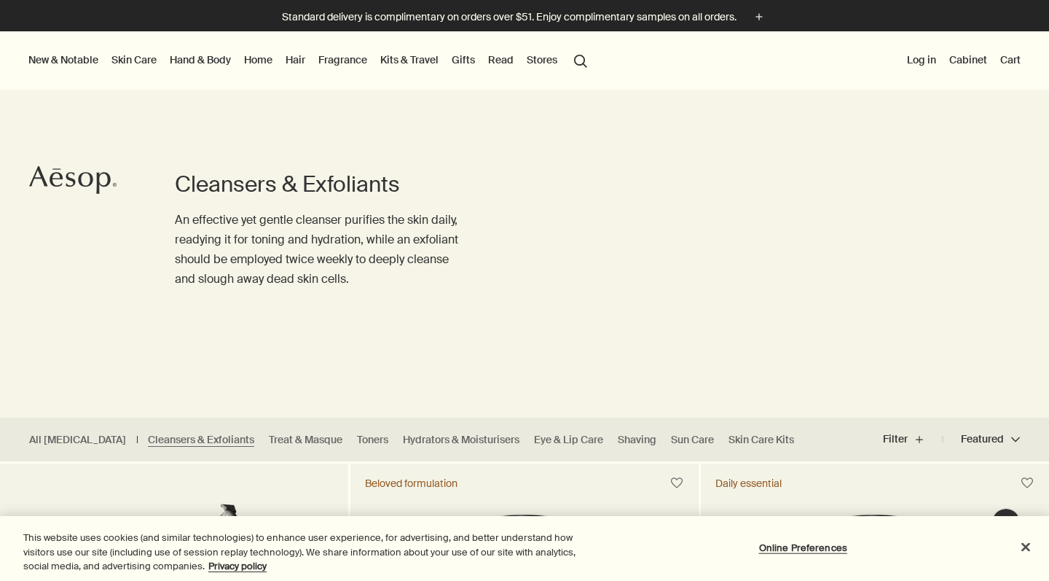
click at [337, 60] on link "Fragrance" at bounding box center [343, 59] width 55 height 19
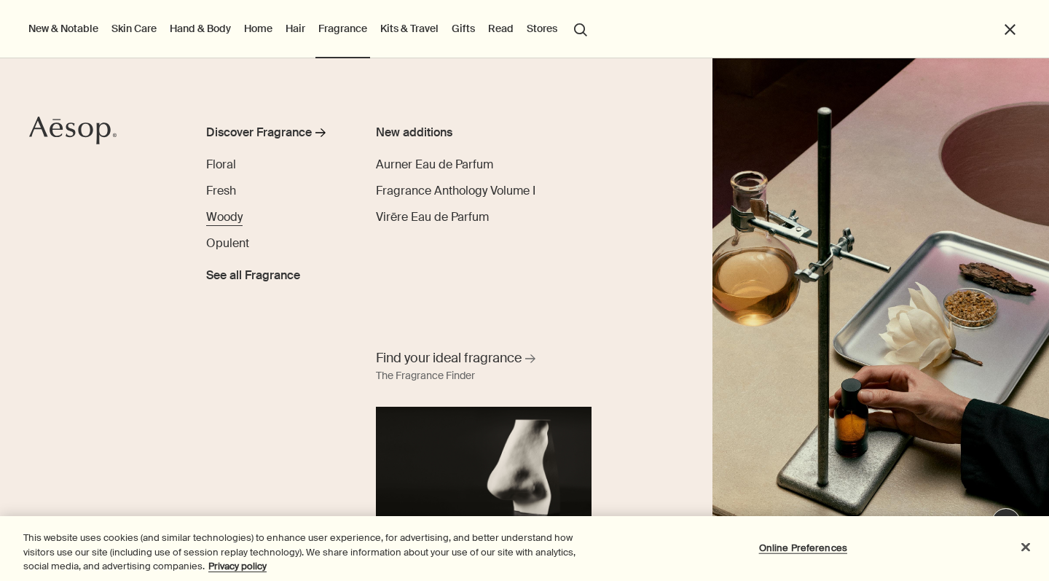
click at [223, 219] on span "Woody" at bounding box center [224, 216] width 36 height 15
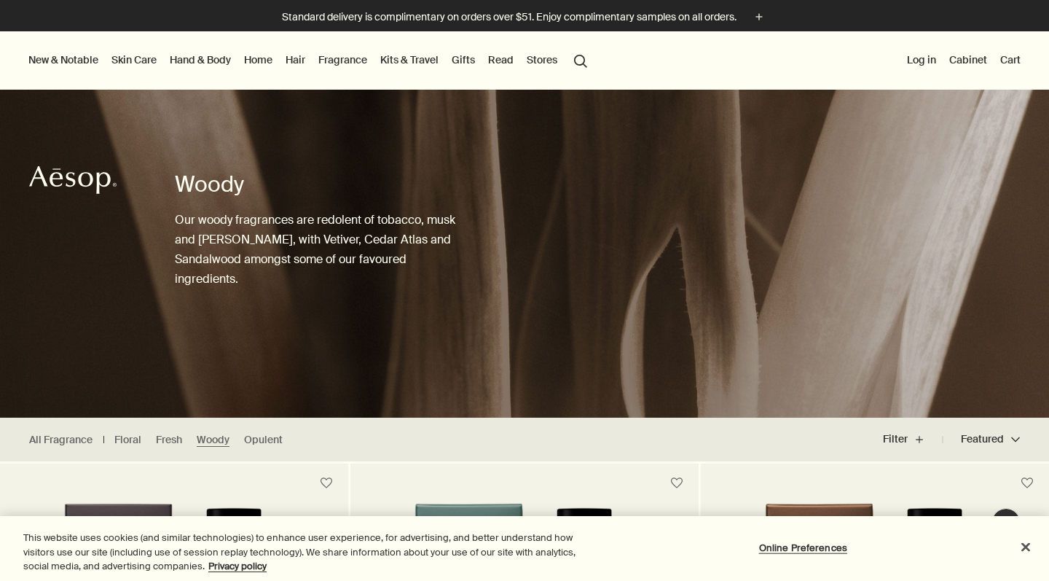
click at [139, 58] on link "Skin Care" at bounding box center [134, 59] width 51 height 19
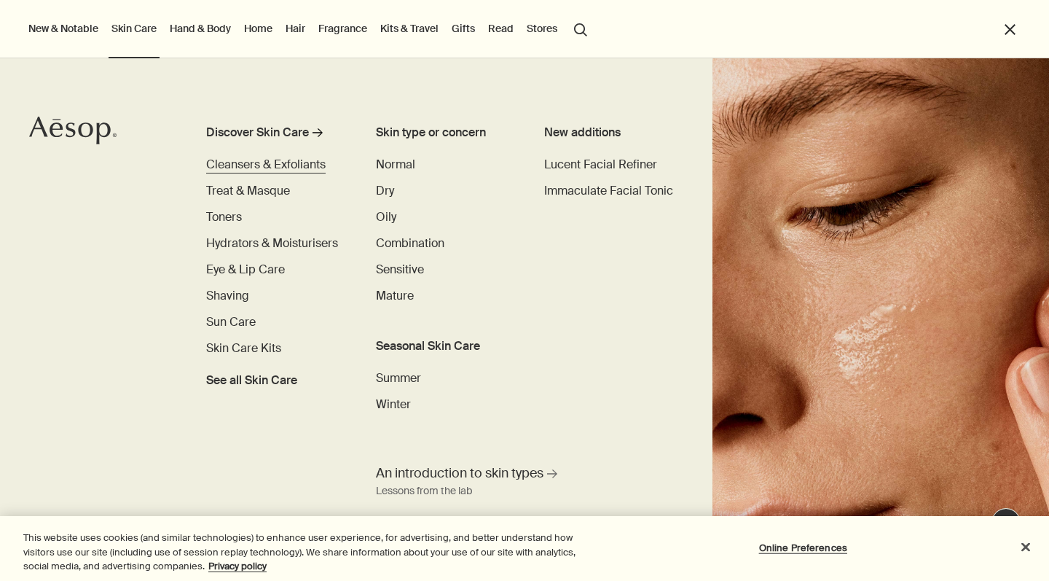
click at [270, 163] on span "Cleansers & Exfoliants" at bounding box center [266, 164] width 120 height 15
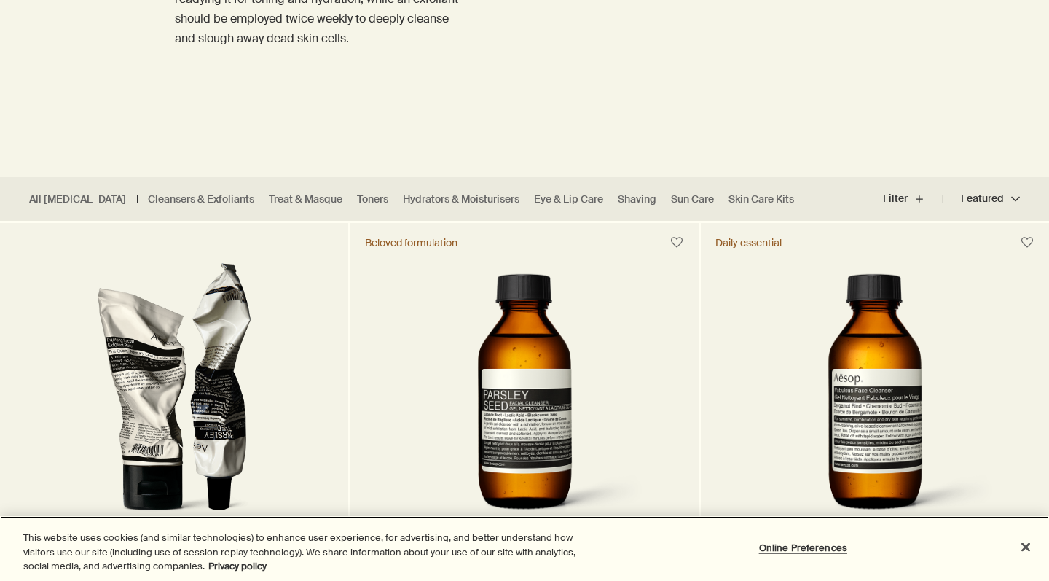
scroll to position [243, 0]
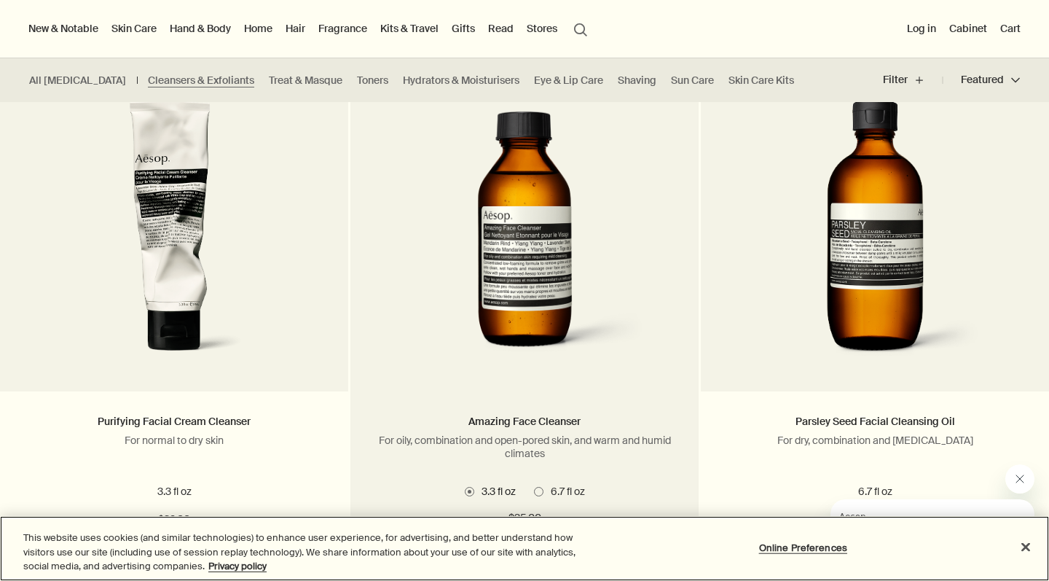
scroll to position [934, 0]
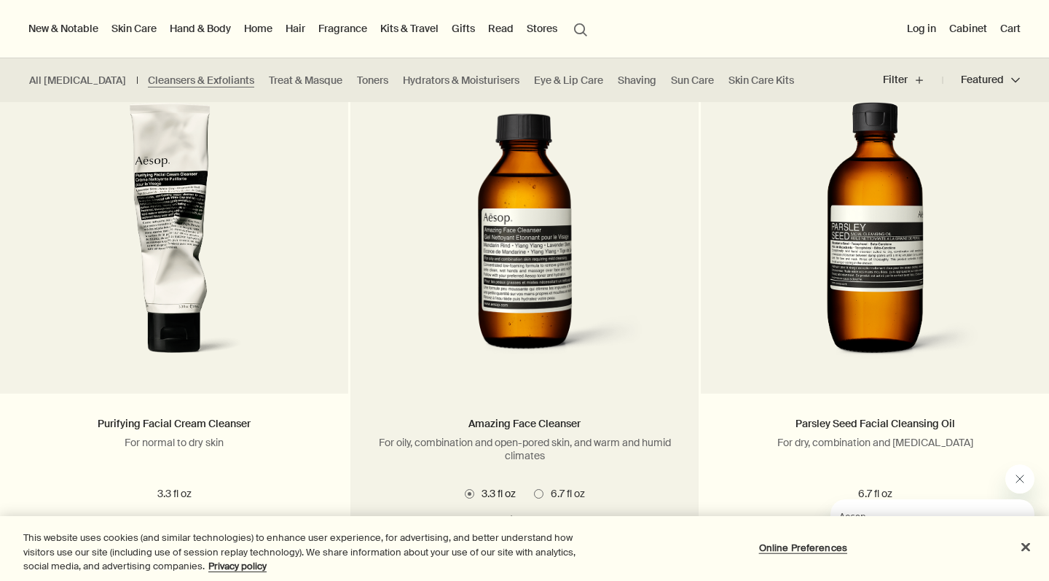
click at [544, 264] on img at bounding box center [524, 237] width 265 height 270
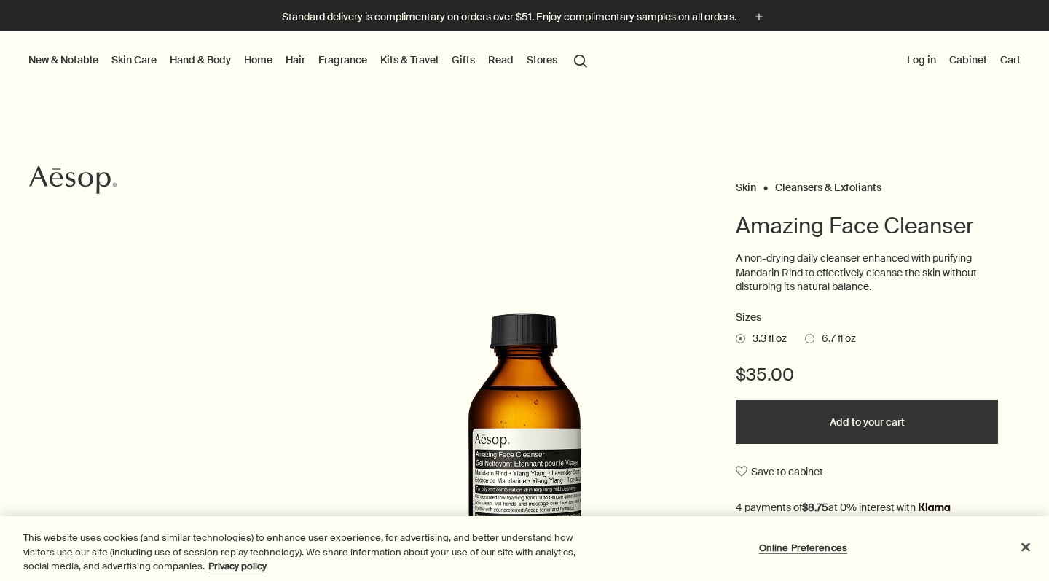
click at [204, 62] on link "Hand & Body" at bounding box center [200, 59] width 67 height 19
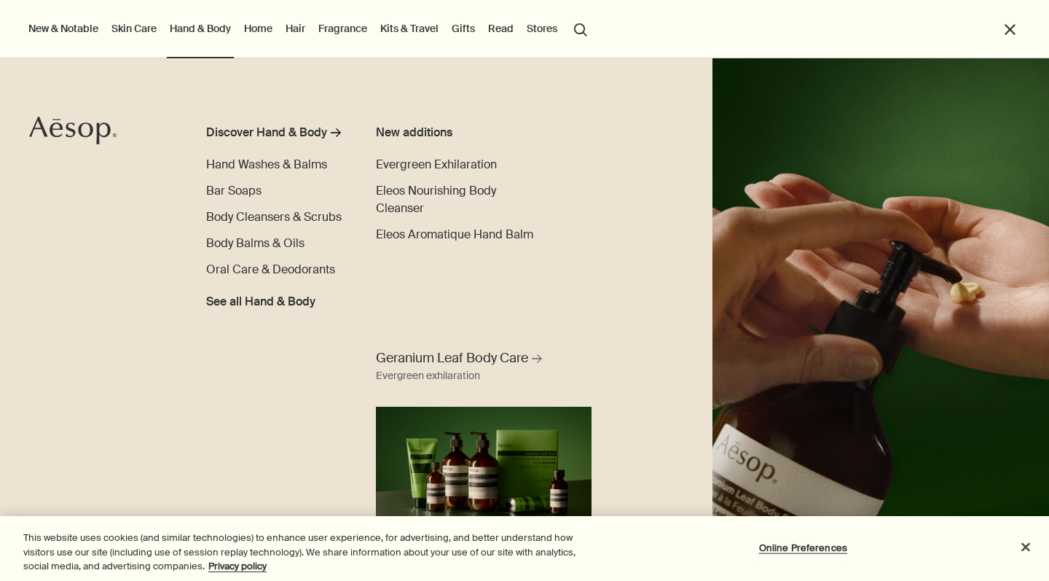
scroll to position [283, 0]
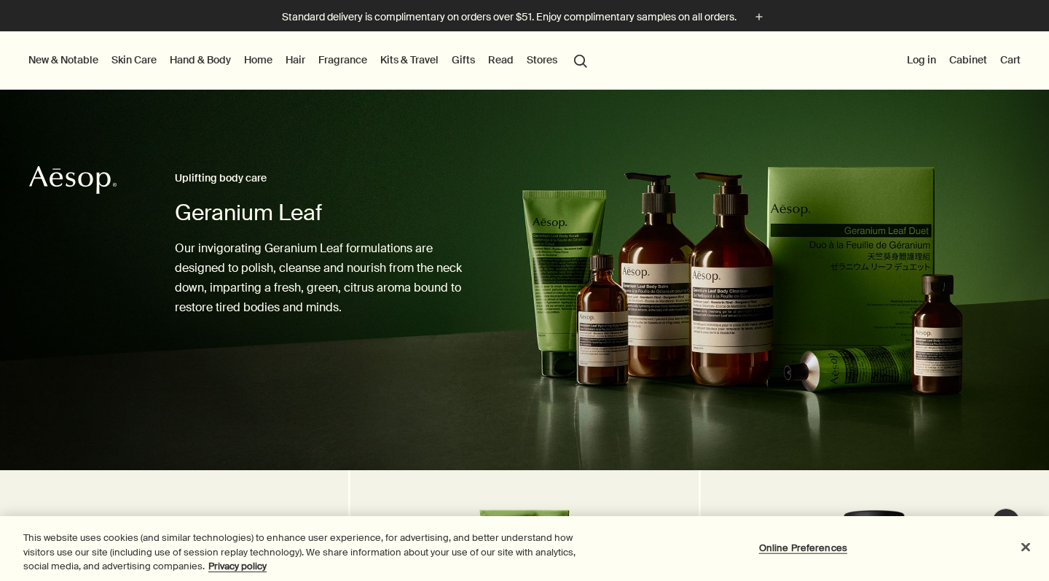
click at [130, 60] on link "Skin Care" at bounding box center [134, 59] width 51 height 19
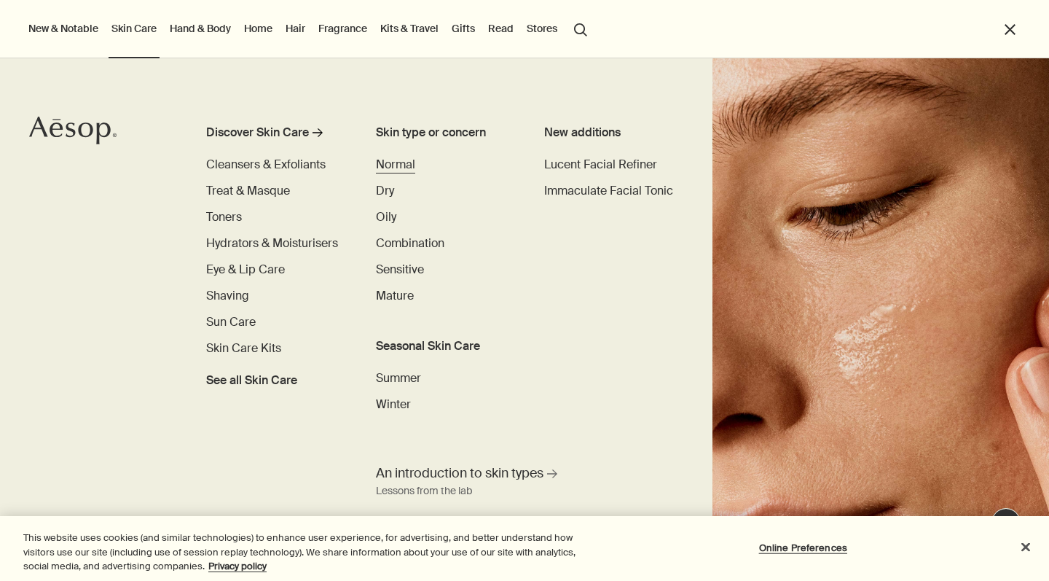
click at [391, 165] on span "Normal" at bounding box center [395, 164] width 39 height 15
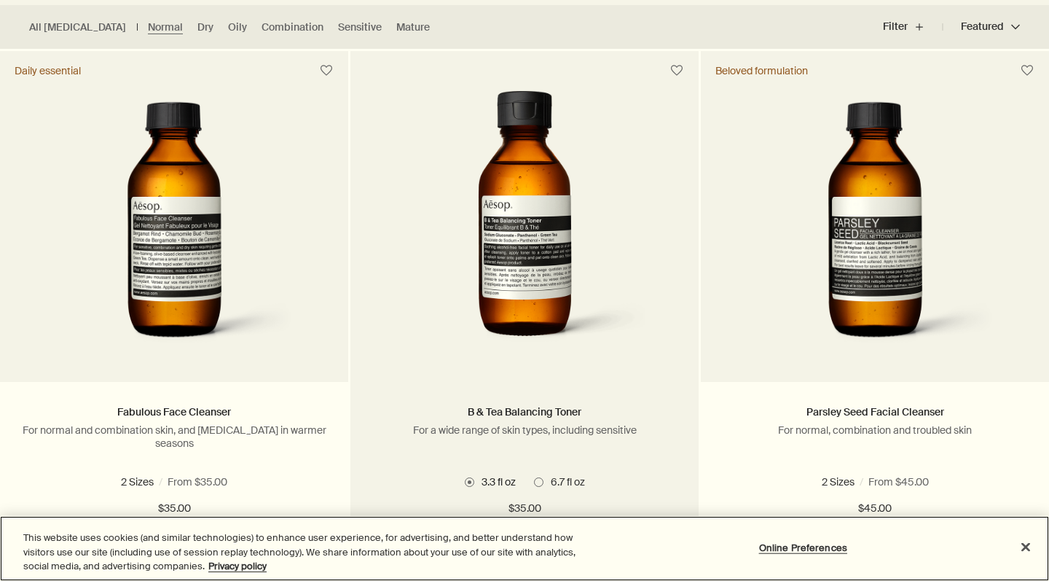
scroll to position [412, 0]
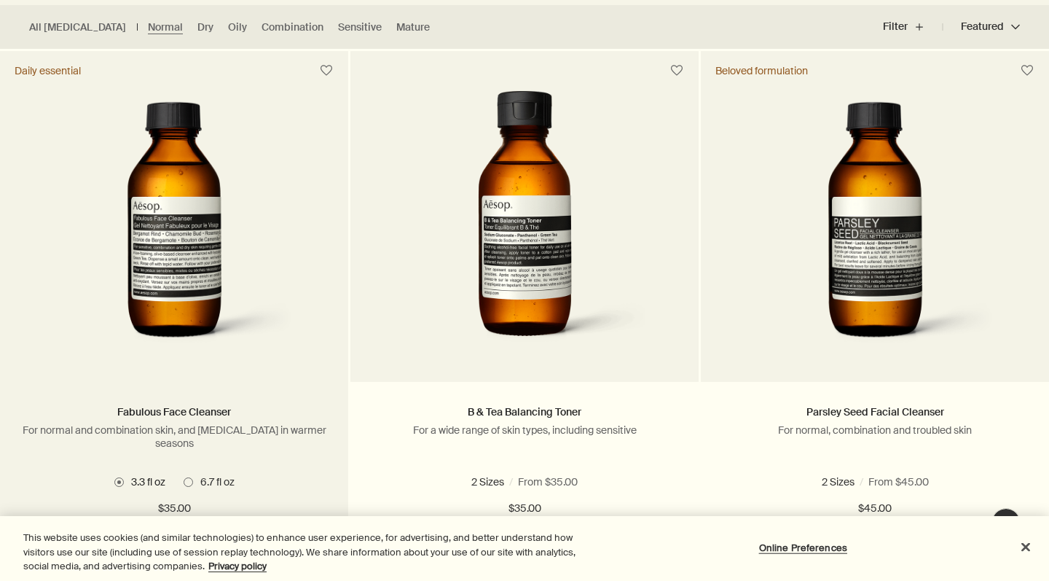
click at [163, 240] on img at bounding box center [174, 225] width 265 height 270
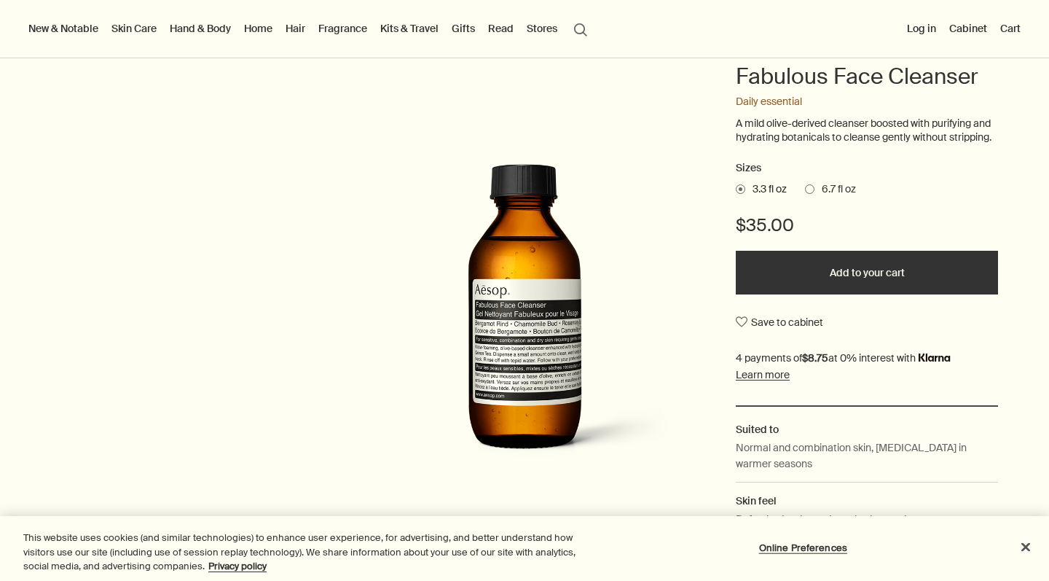
click at [525, 310] on img at bounding box center [524, 313] width 321 height 326
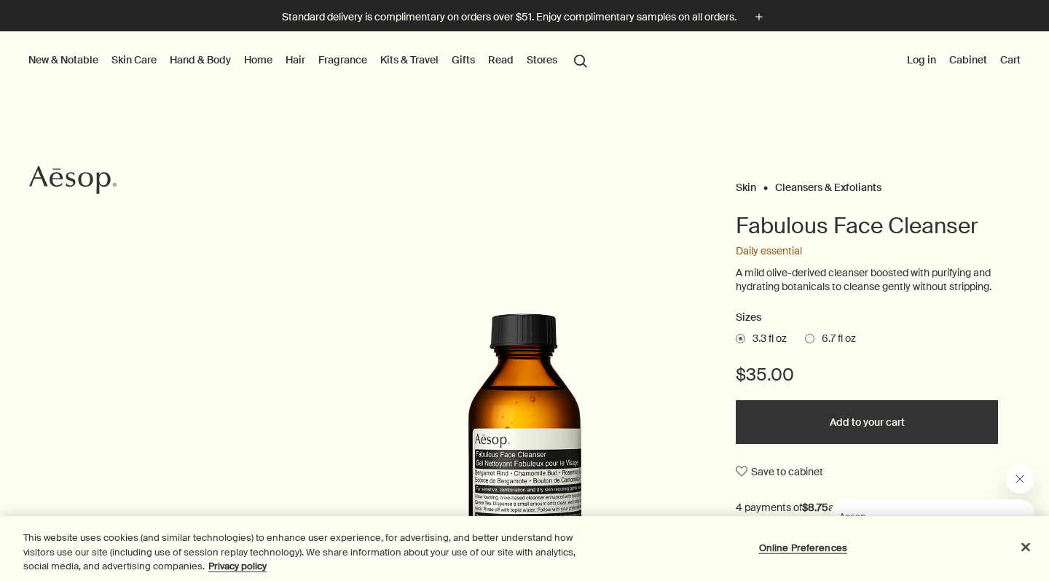
click at [581, 66] on button "search Search" at bounding box center [581, 60] width 26 height 28
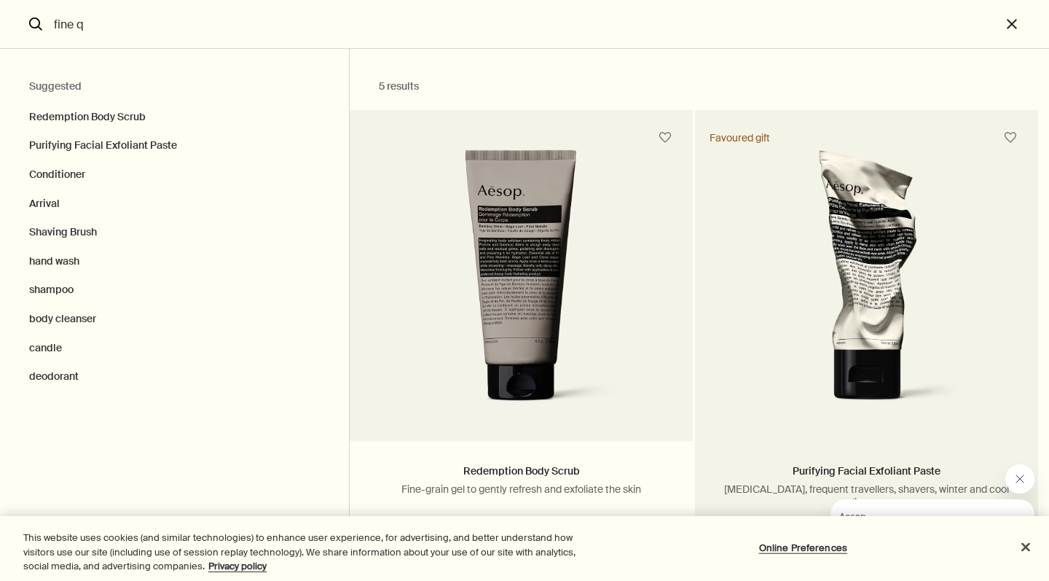
type input "fine q"
click at [750, 260] on img "Search" at bounding box center [867, 284] width 234 height 270
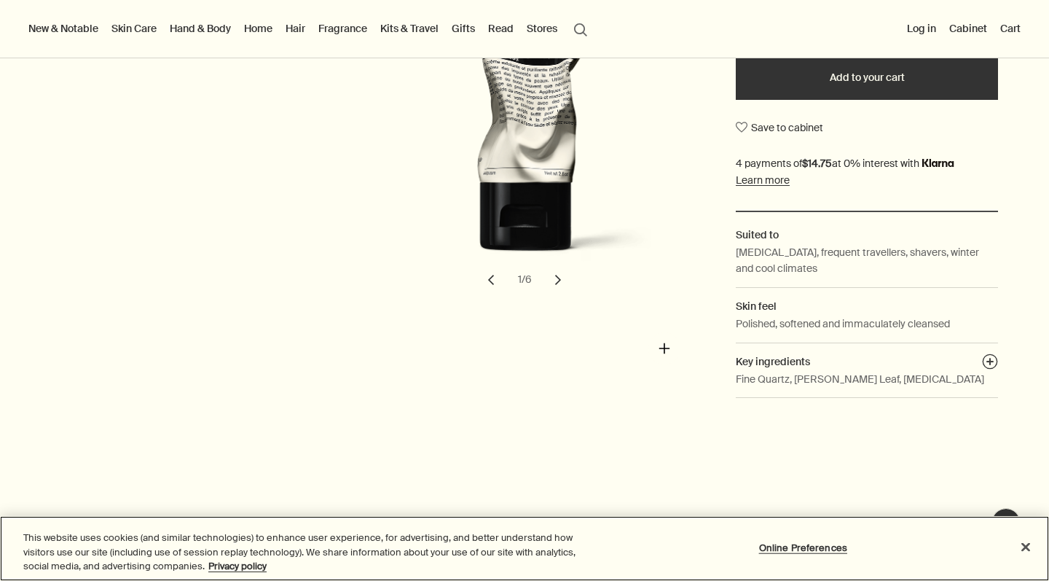
scroll to position [397, 0]
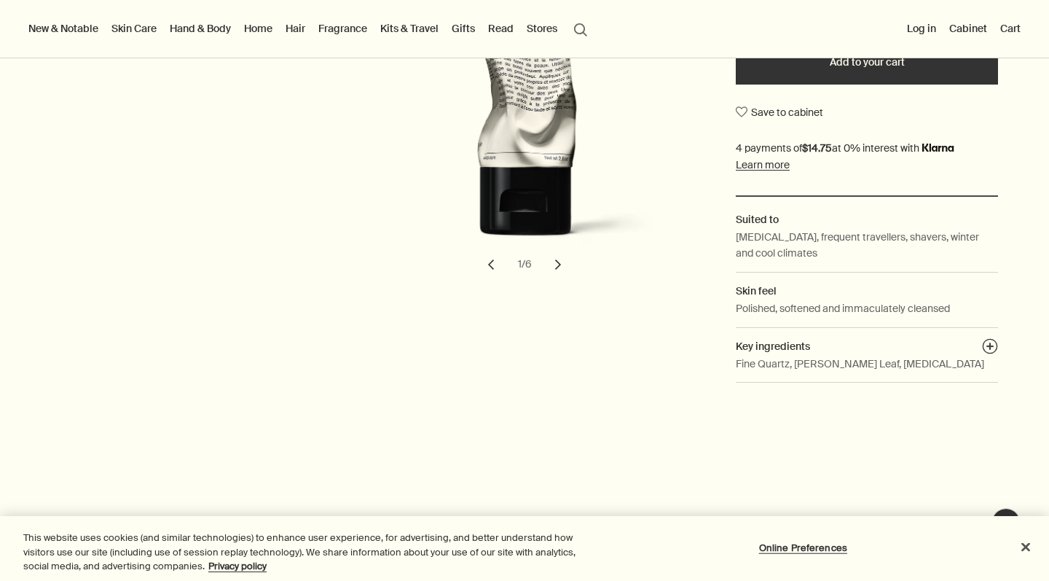
click at [564, 268] on button "chevron" at bounding box center [558, 265] width 32 height 32
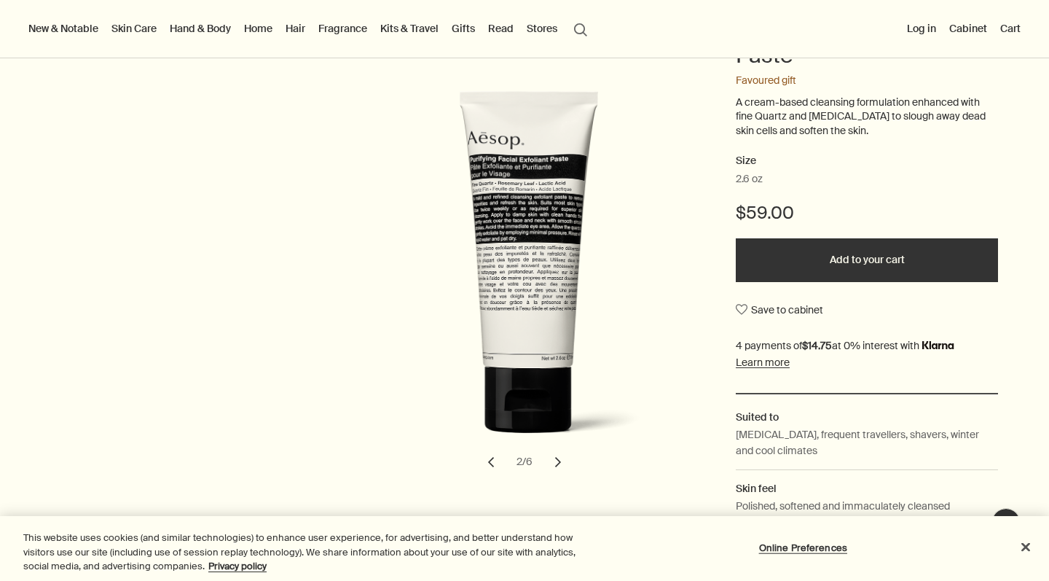
scroll to position [199, 0]
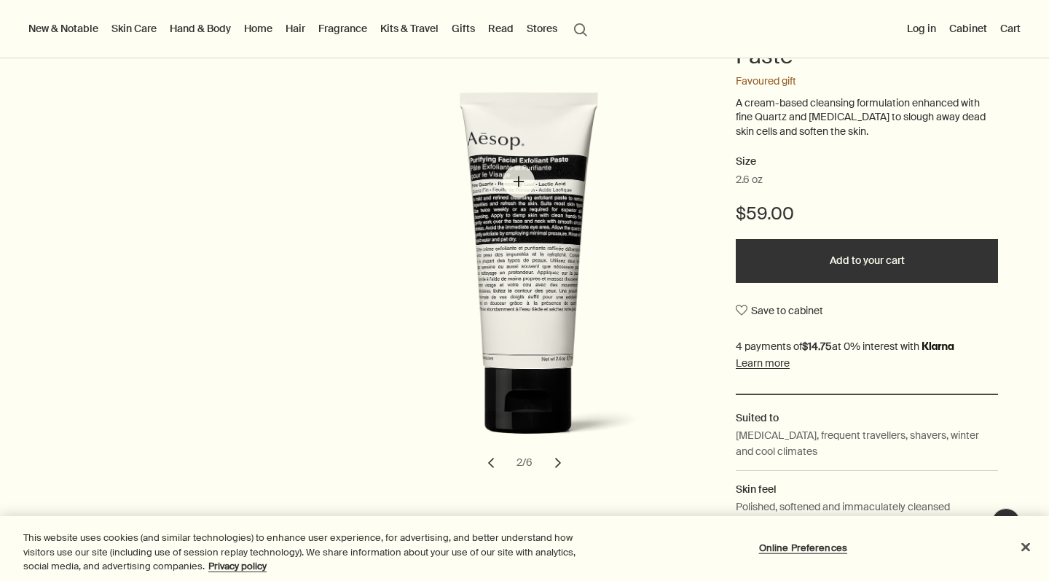
click at [519, 181] on img "Purifying Facial Exfoliant Paste" at bounding box center [546, 275] width 321 height 369
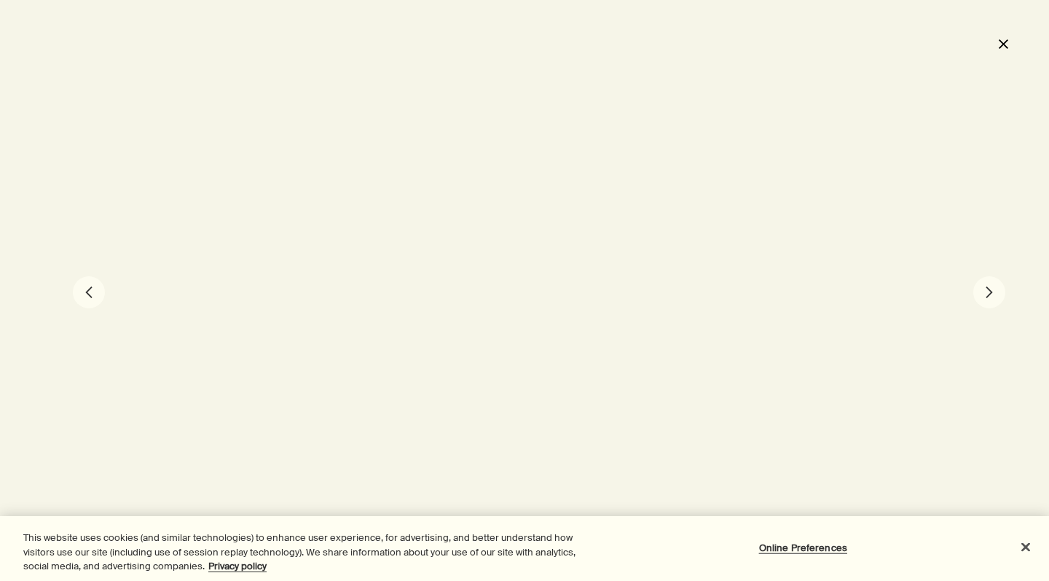
click at [990, 286] on button "chevron" at bounding box center [990, 292] width 32 height 32
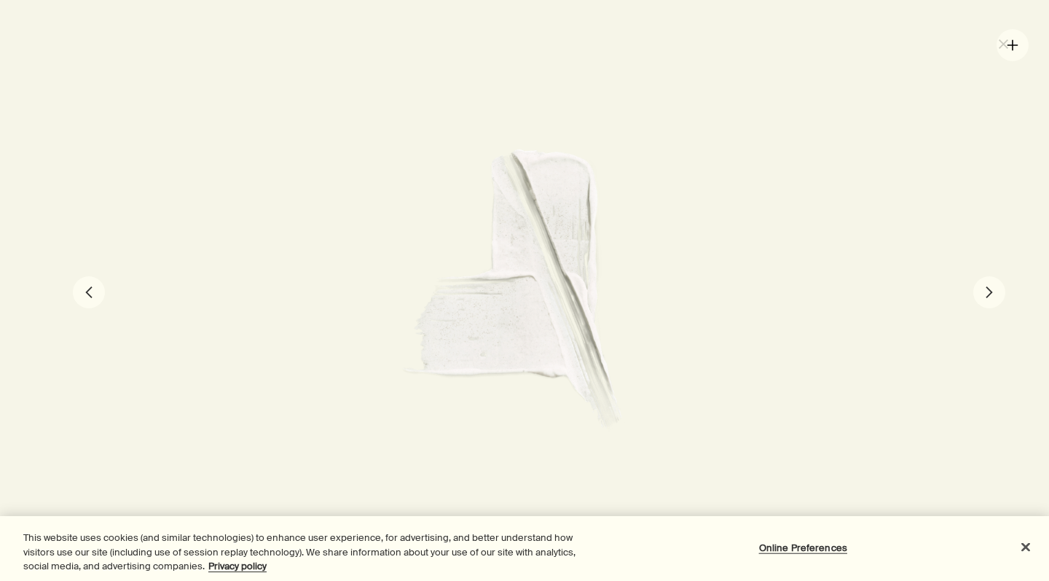
click at [1013, 44] on div at bounding box center [524, 290] width 1049 height 581
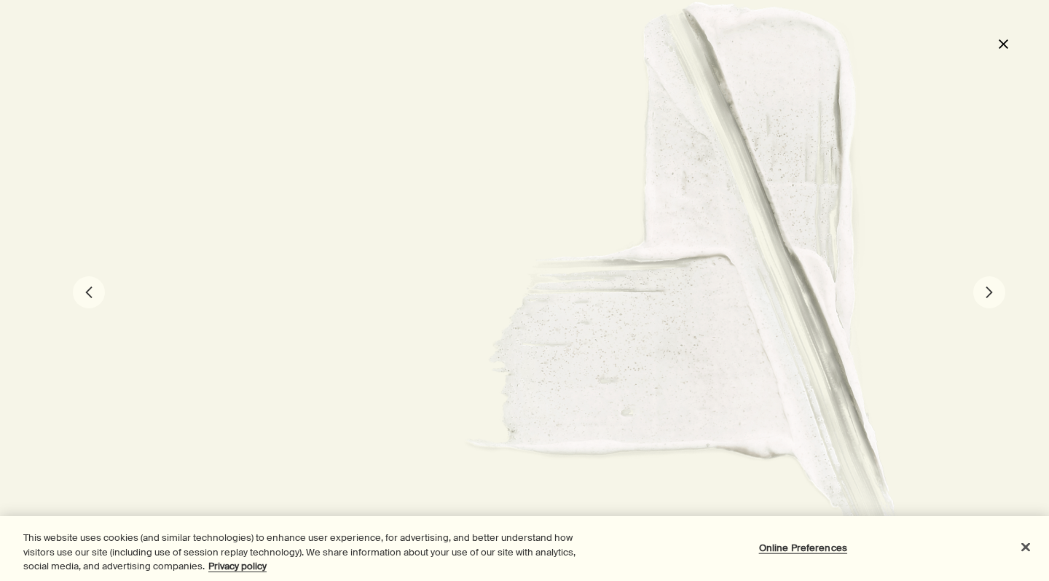
click at [93, 300] on button "chevron" at bounding box center [89, 292] width 32 height 32
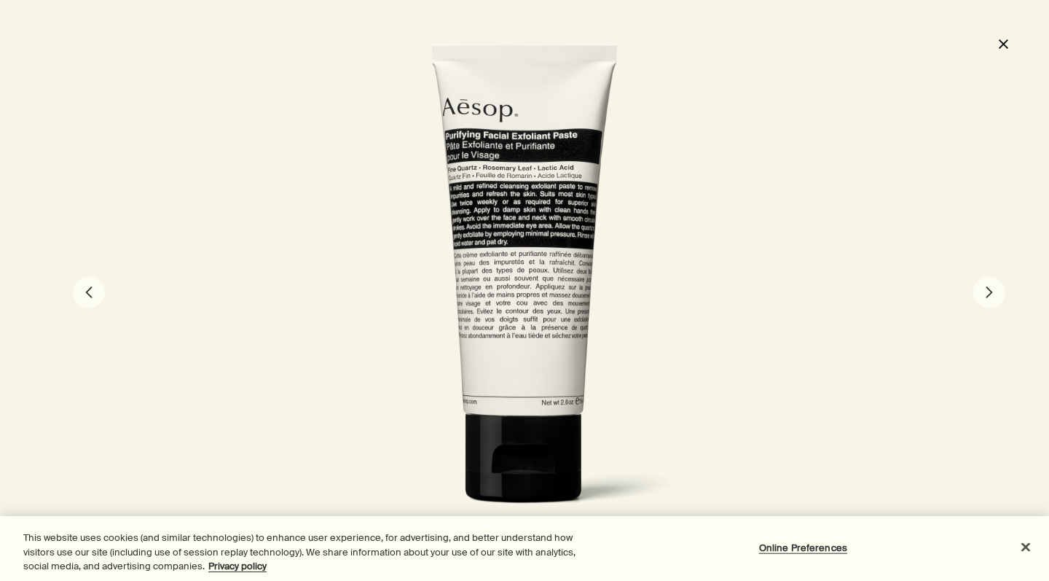
click at [1004, 41] on button "close" at bounding box center [1003, 43] width 17 height 25
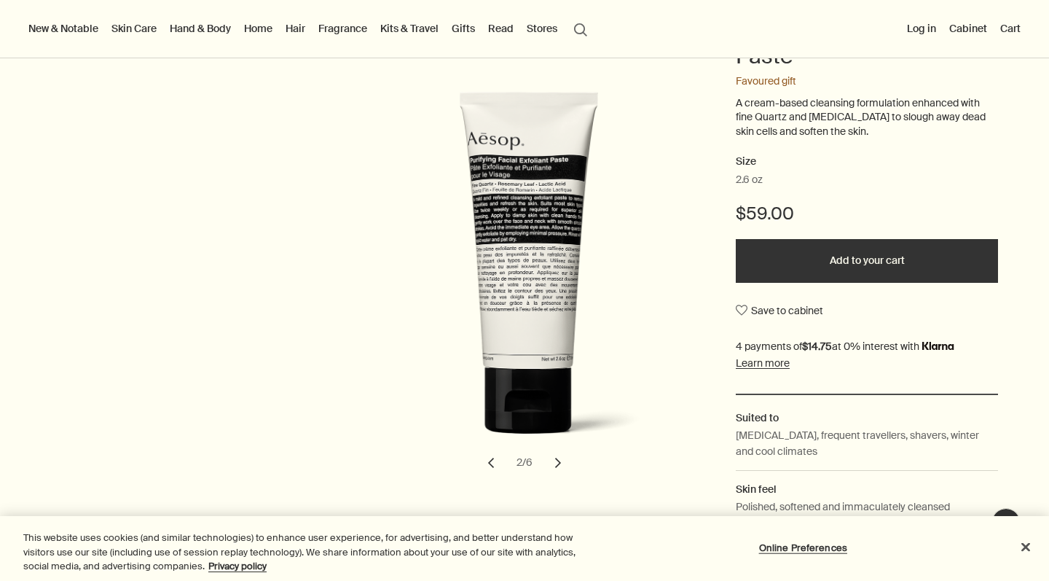
click at [861, 251] on button "Add to your cart" at bounding box center [867, 261] width 262 height 44
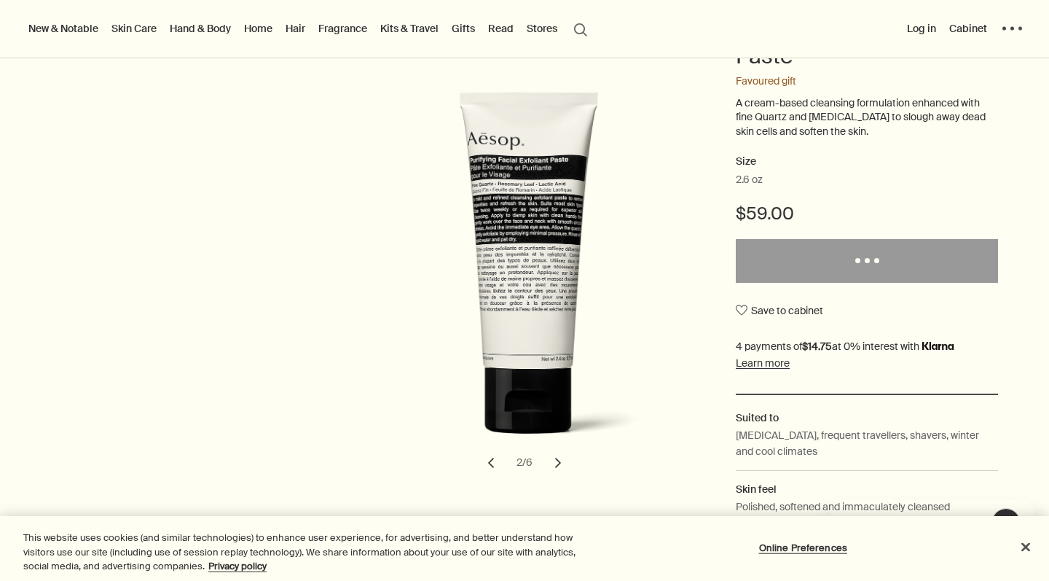
scroll to position [0, 0]
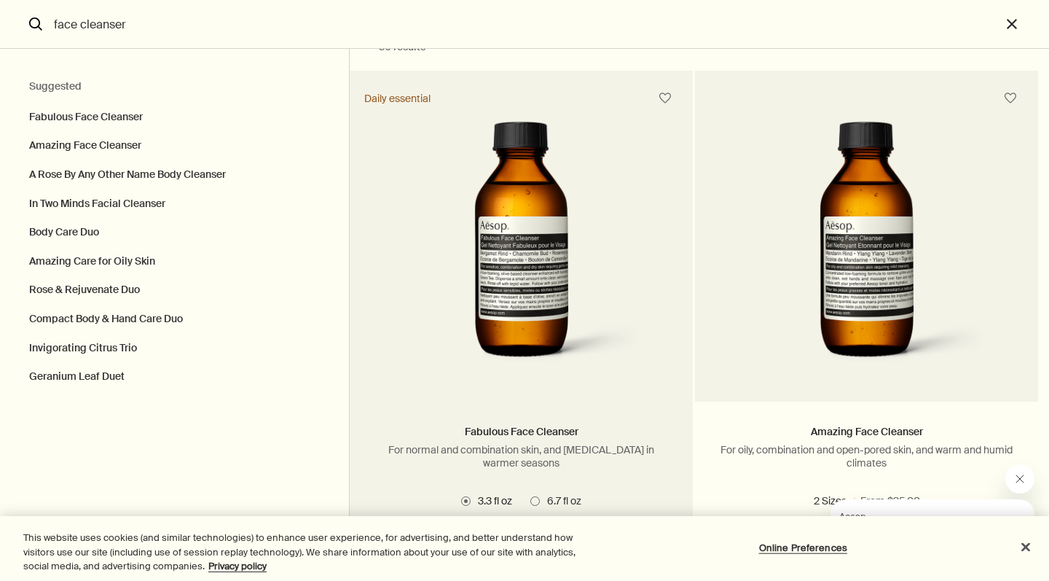
scroll to position [41, 0]
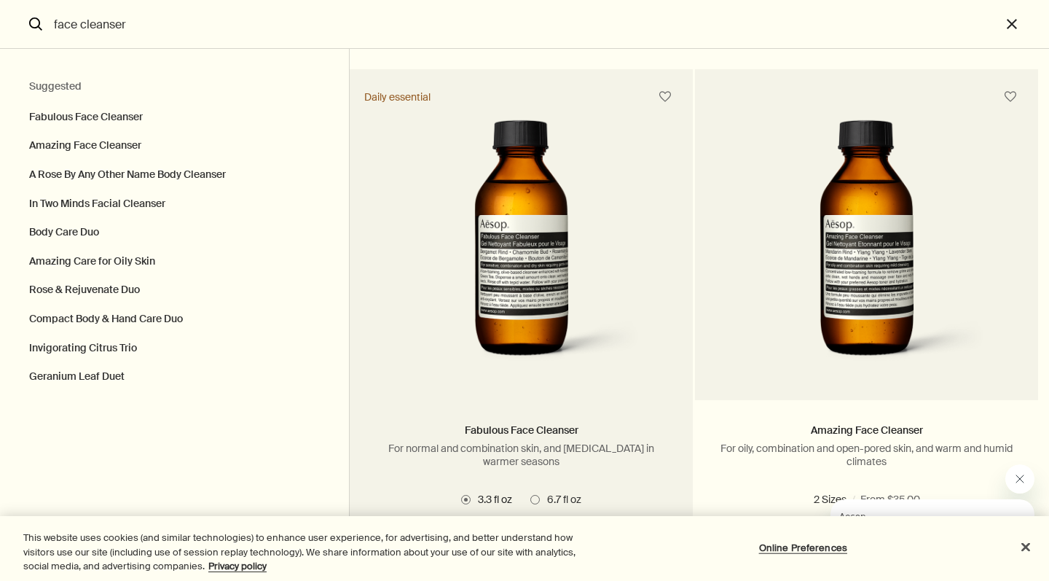
type input "face cleanser"
click at [476, 210] on img "Search" at bounding box center [521, 244] width 265 height 270
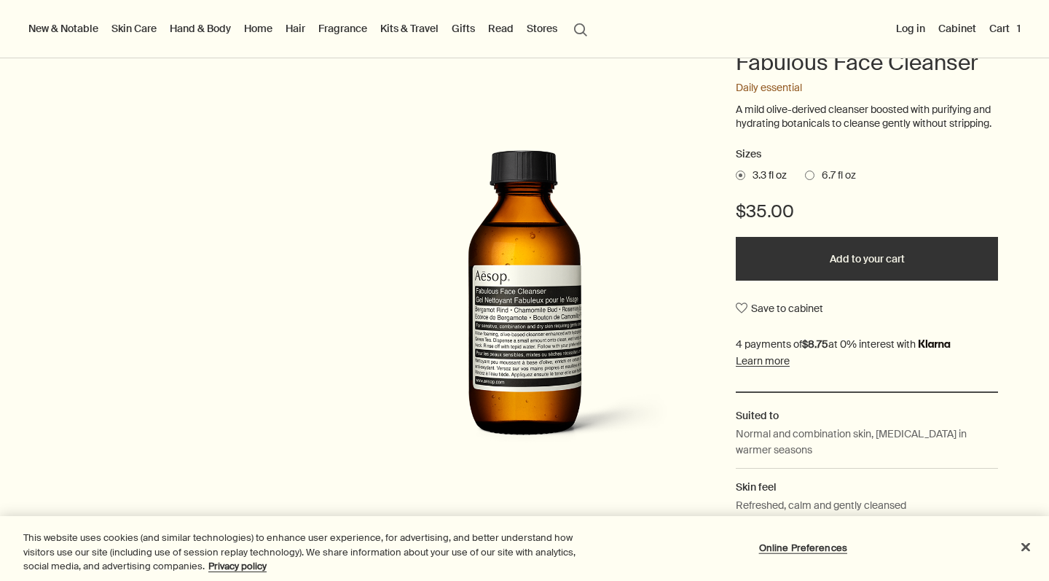
click at [525, 298] on img at bounding box center [524, 299] width 321 height 326
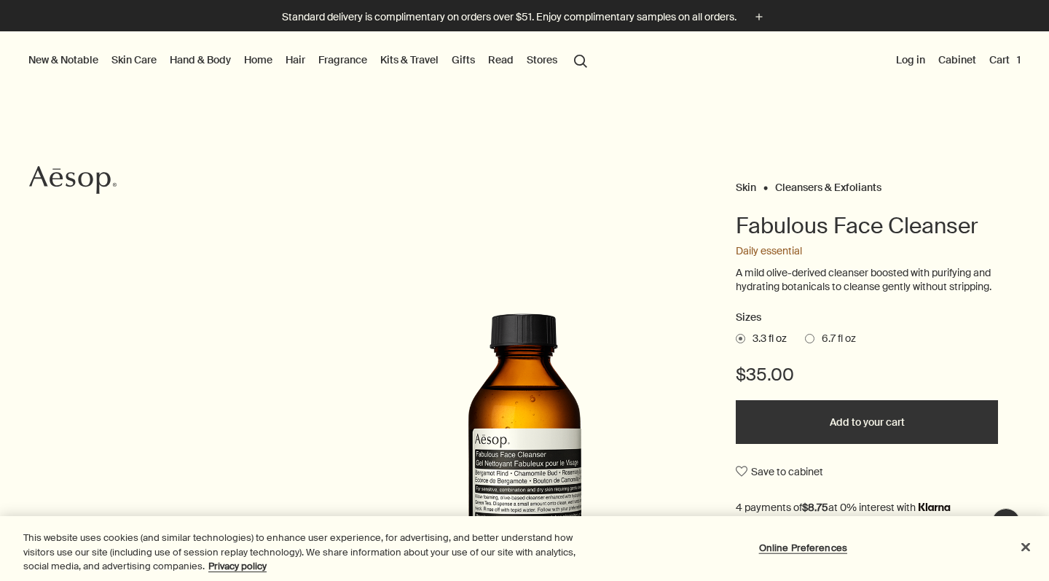
click at [820, 337] on span "6.7 fl oz" at bounding box center [836, 339] width 42 height 15
click at [805, 337] on input "6.7 fl oz" at bounding box center [805, 336] width 0 height 9
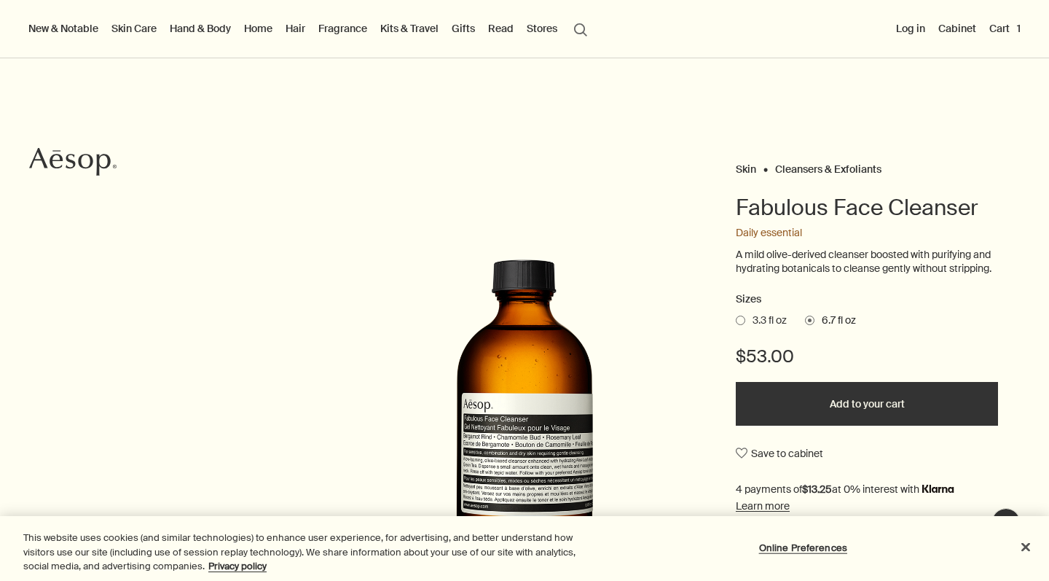
scroll to position [129, 0]
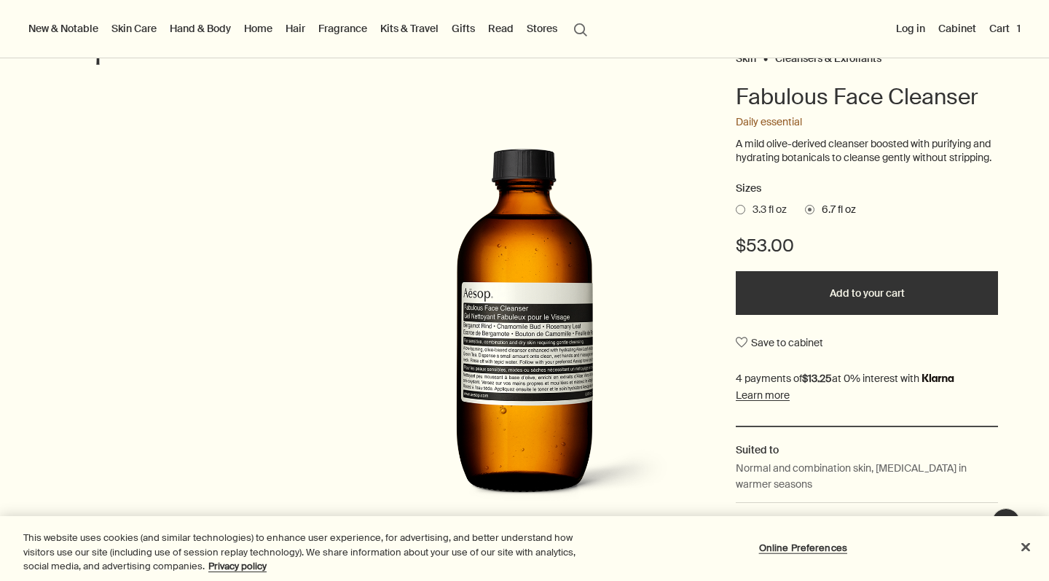
click at [906, 292] on button "Add to your cart" at bounding box center [867, 293] width 262 height 44
click at [415, 21] on link "Kits & Travel" at bounding box center [410, 28] width 64 height 19
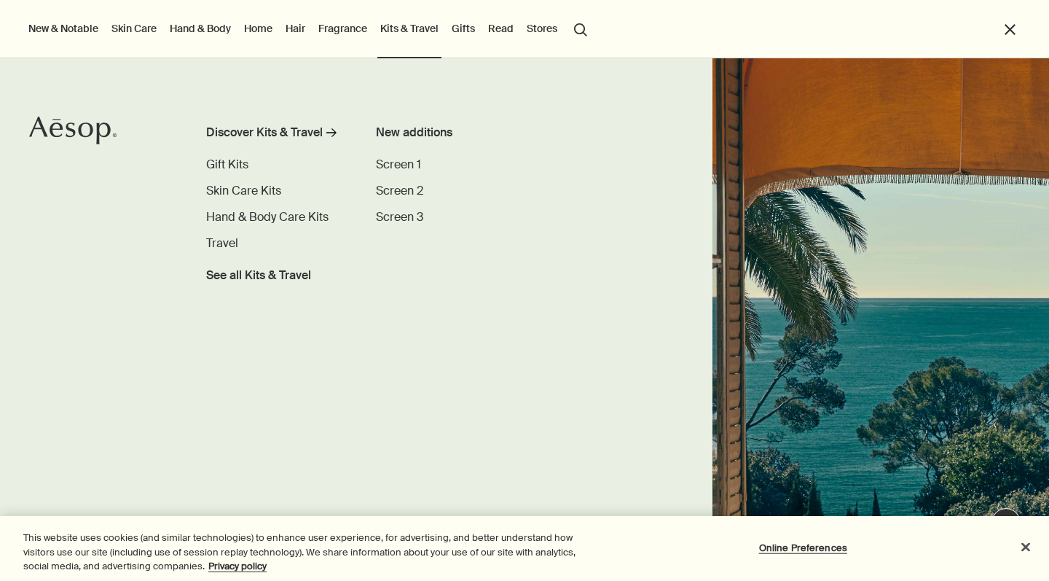
scroll to position [0, 0]
click at [219, 241] on span "Travel" at bounding box center [222, 242] width 32 height 15
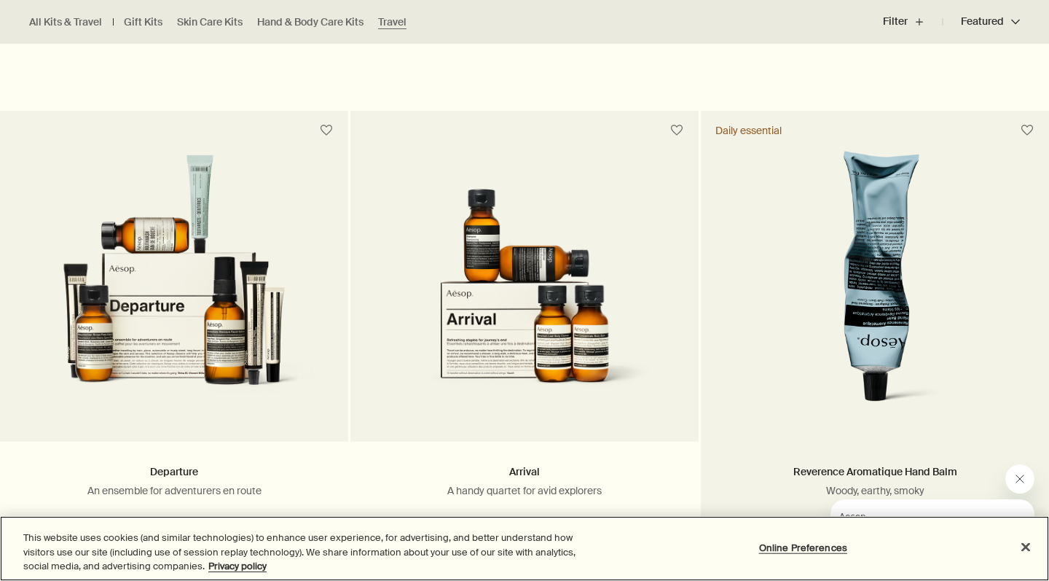
scroll to position [2526, 0]
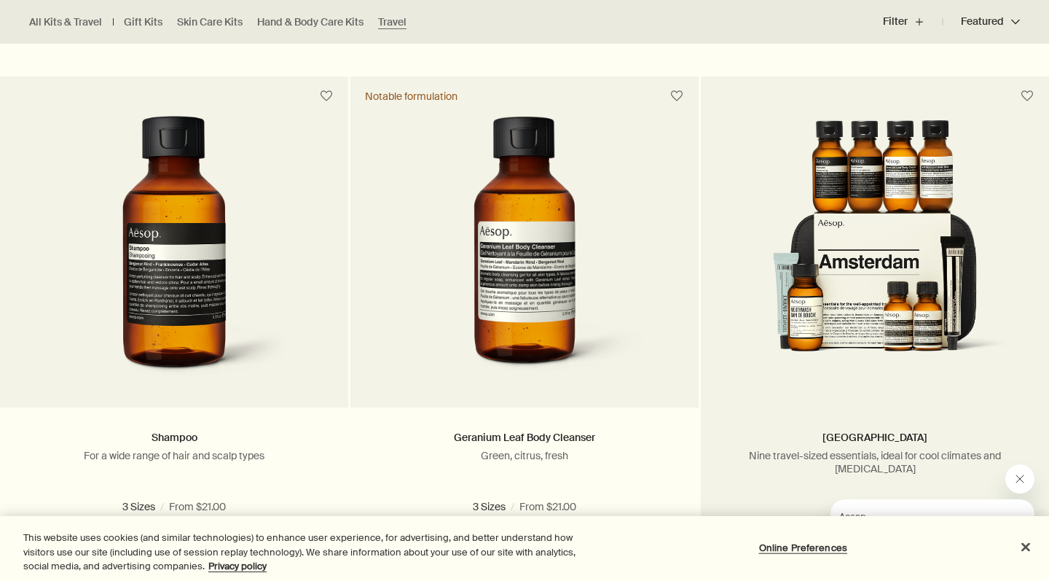
click at [844, 224] on img at bounding box center [875, 253] width 305 height 266
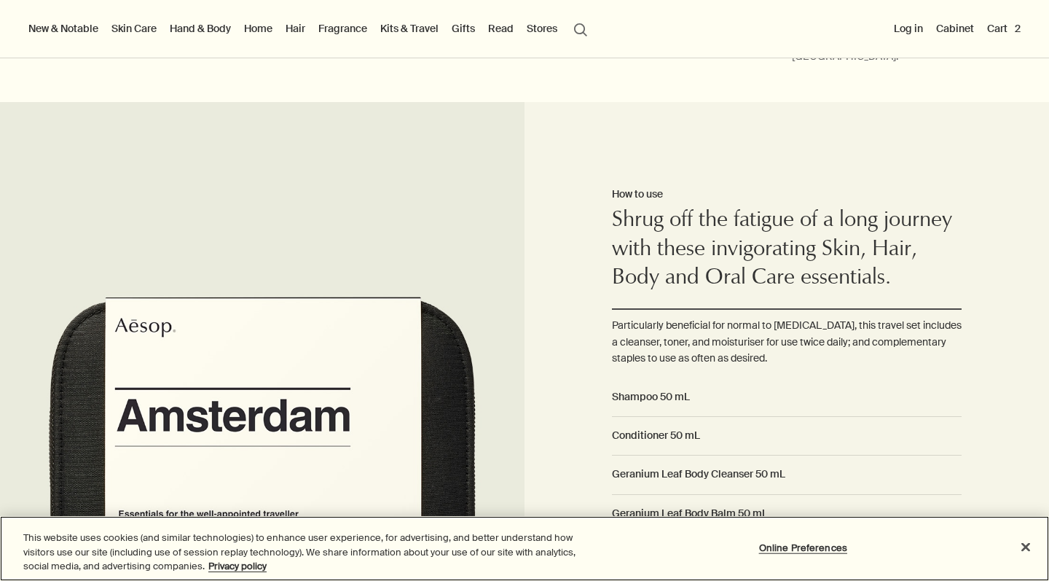
scroll to position [869, 0]
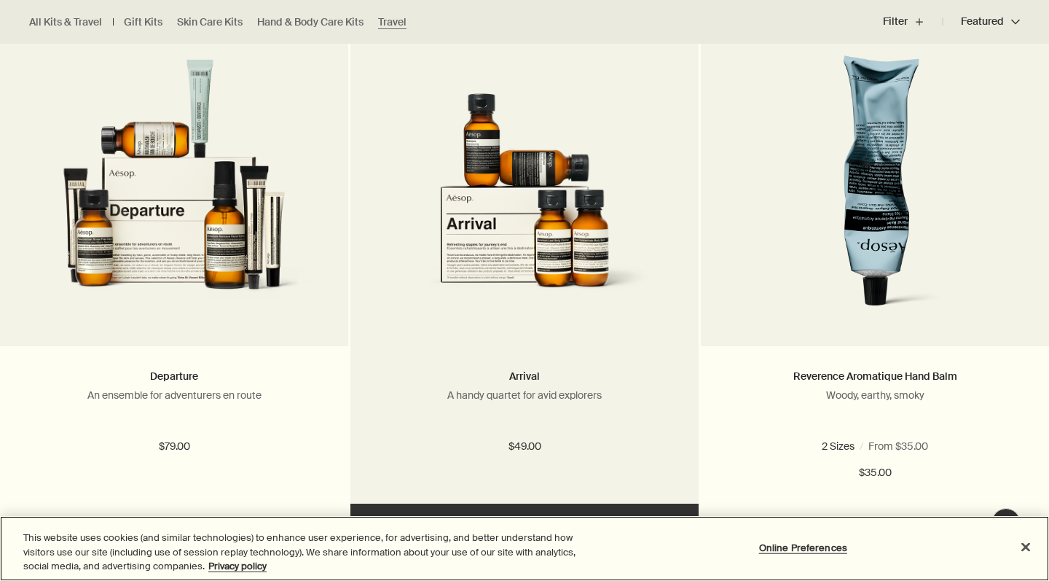
scroll to position [2056, 0]
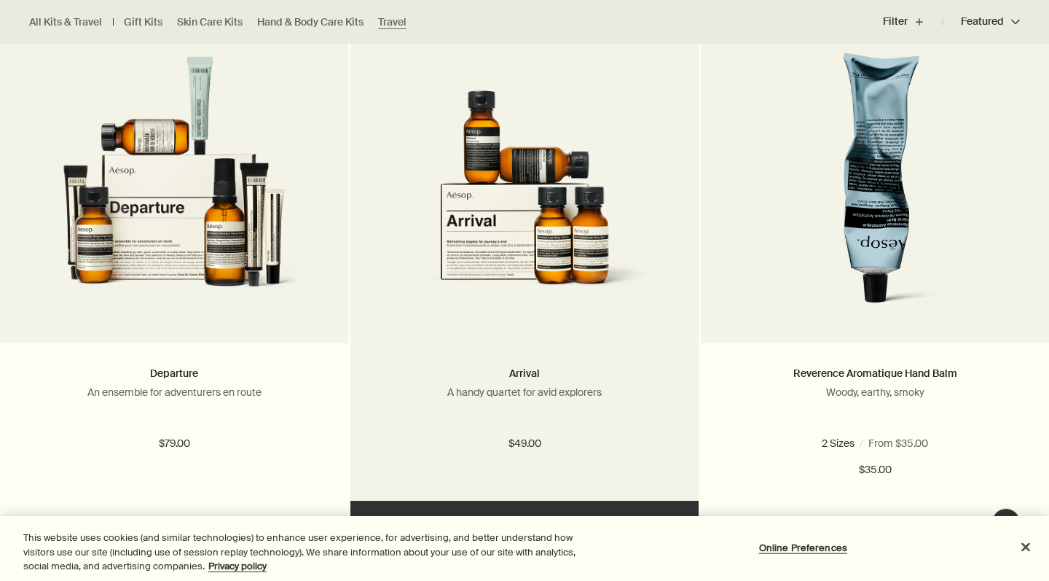
click at [536, 187] on img at bounding box center [524, 188] width 305 height 266
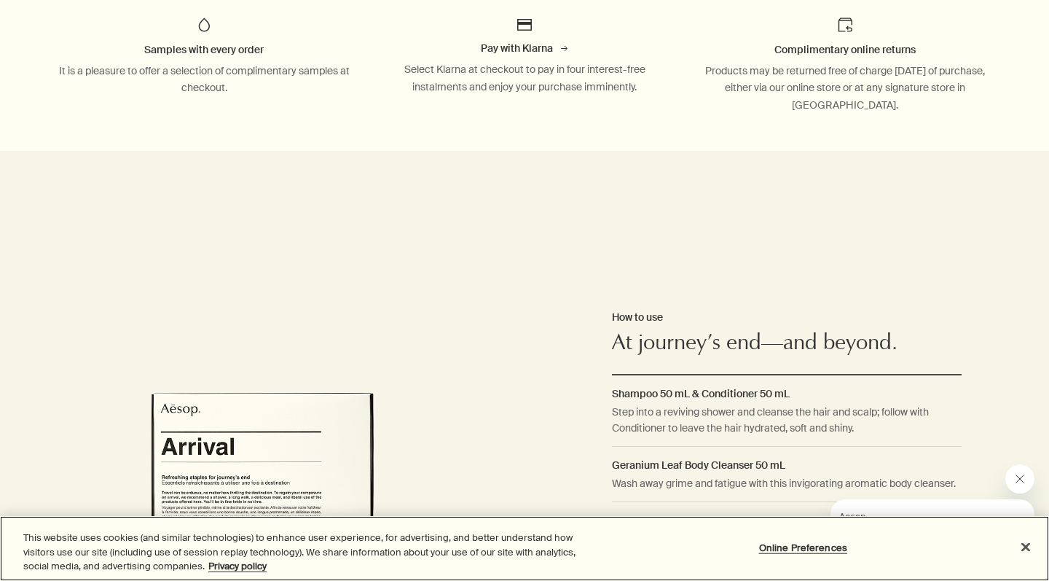
scroll to position [974, 0]
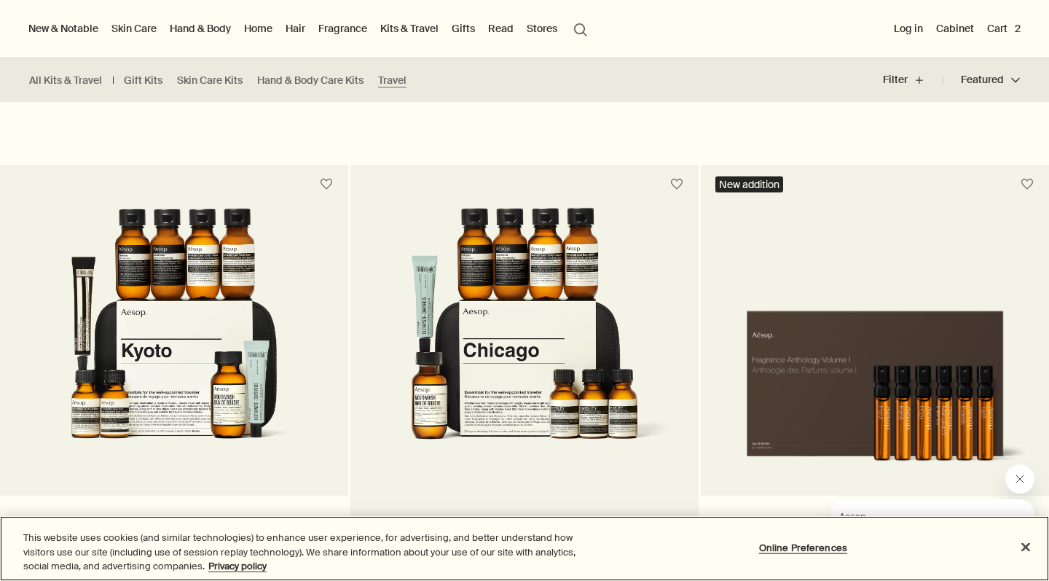
scroll to position [2965, 0]
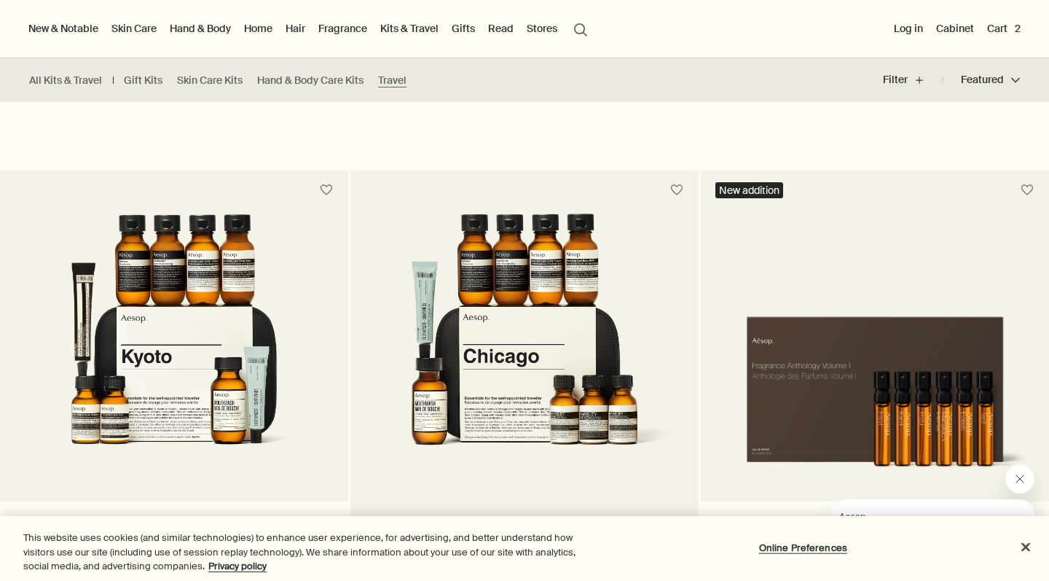
click at [547, 340] on img at bounding box center [524, 347] width 305 height 266
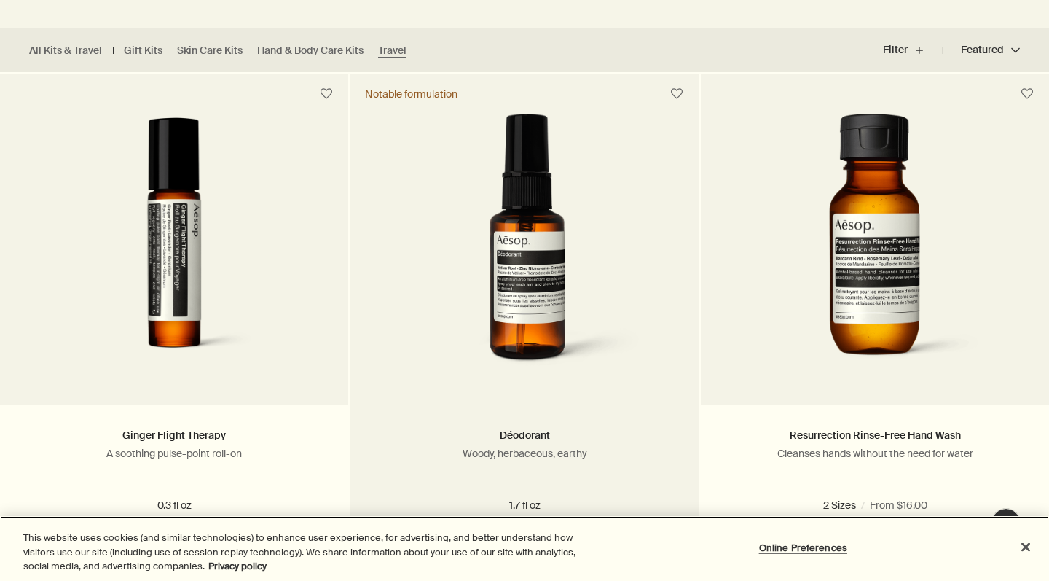
scroll to position [397, 0]
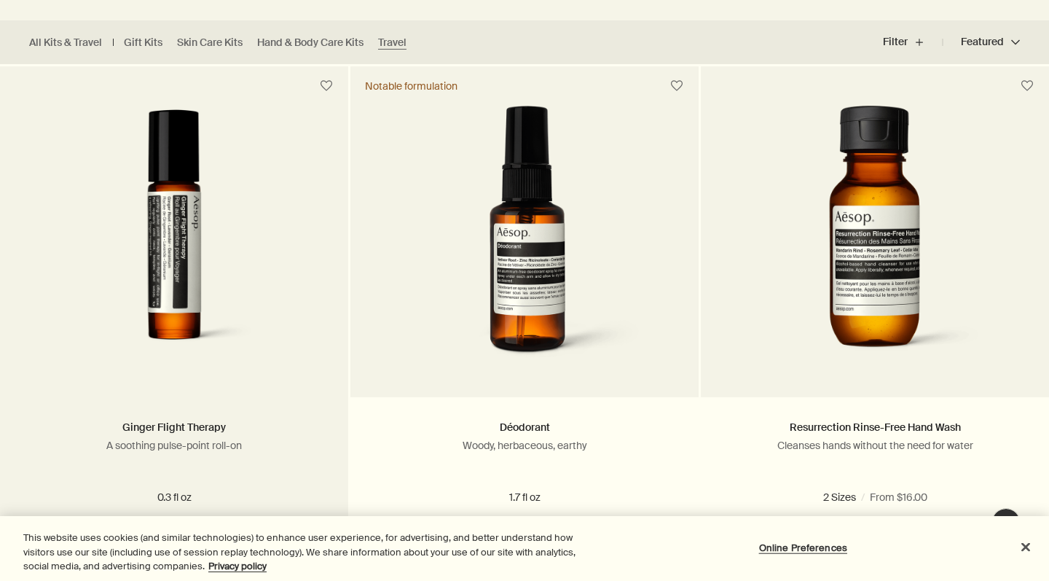
click at [160, 219] on img at bounding box center [174, 242] width 305 height 266
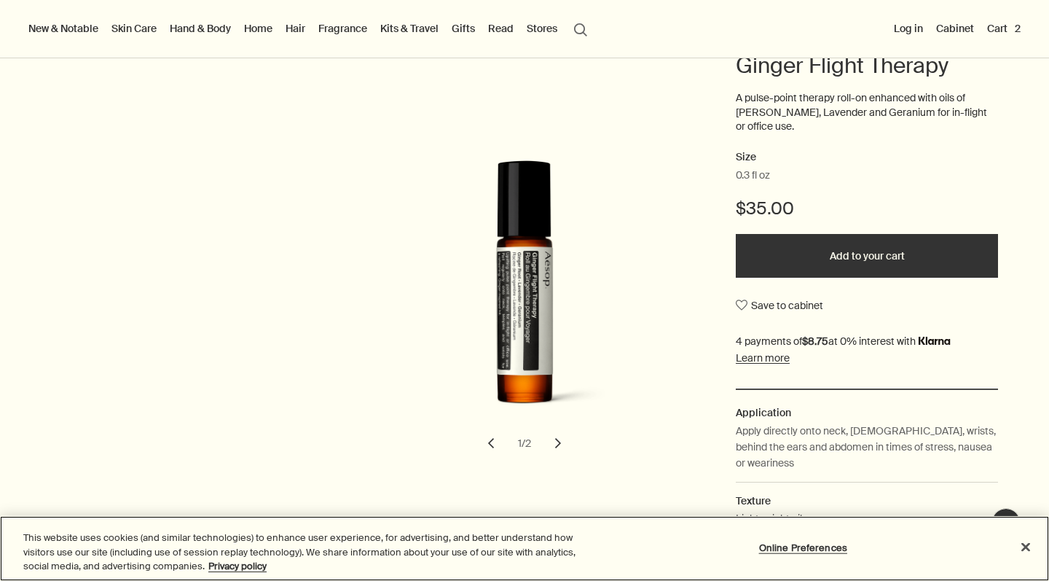
scroll to position [163, 0]
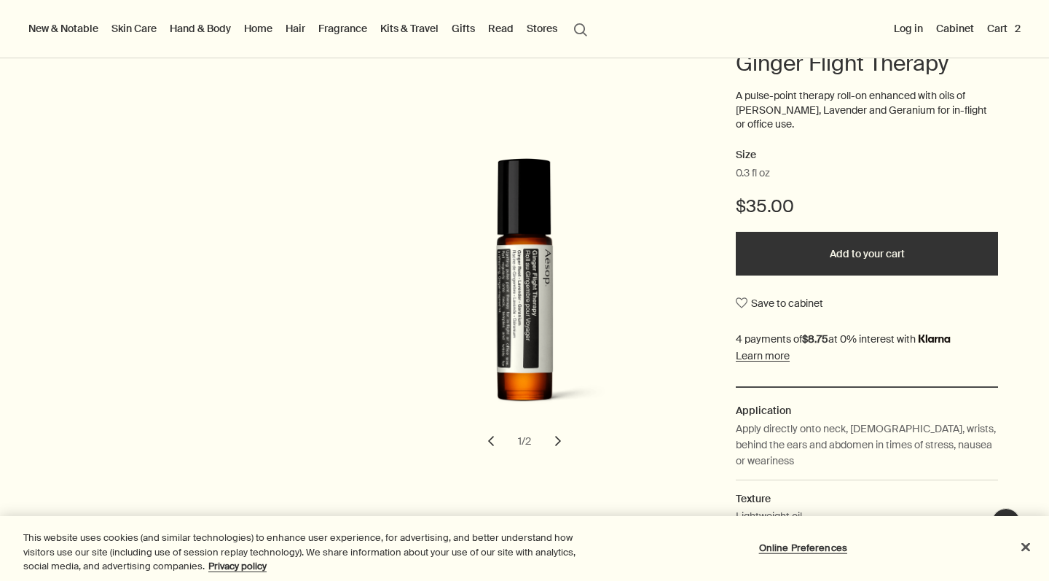
click at [553, 434] on button "chevron" at bounding box center [558, 441] width 32 height 32
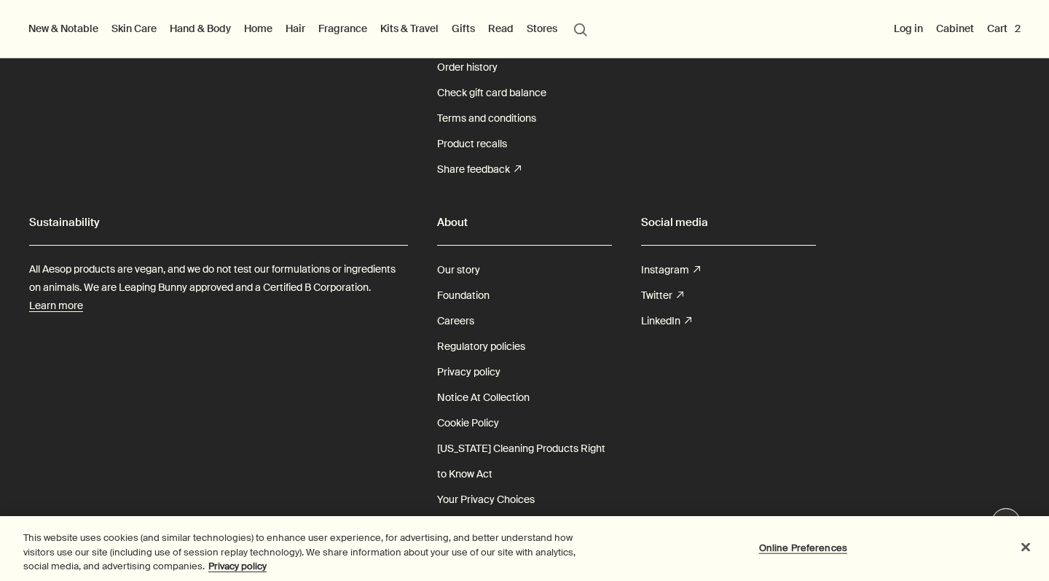
scroll to position [1733, 0]
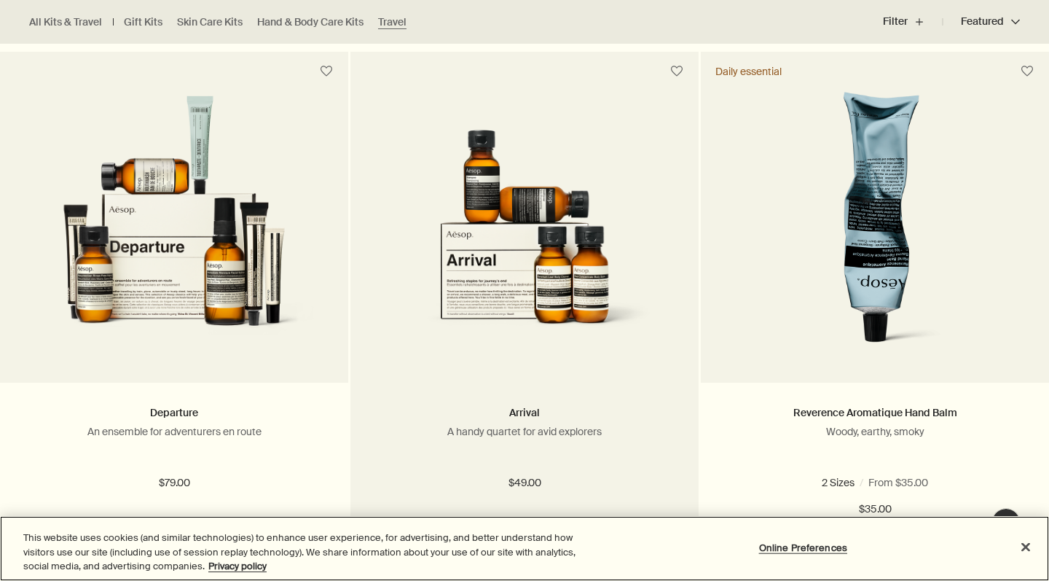
scroll to position [2027, 0]
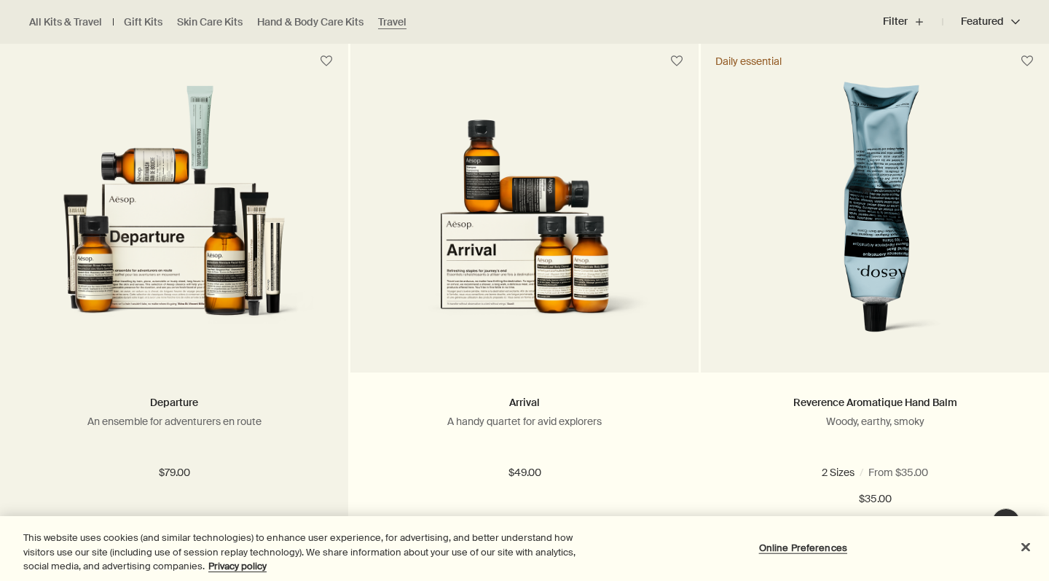
click at [185, 216] on img at bounding box center [174, 218] width 305 height 266
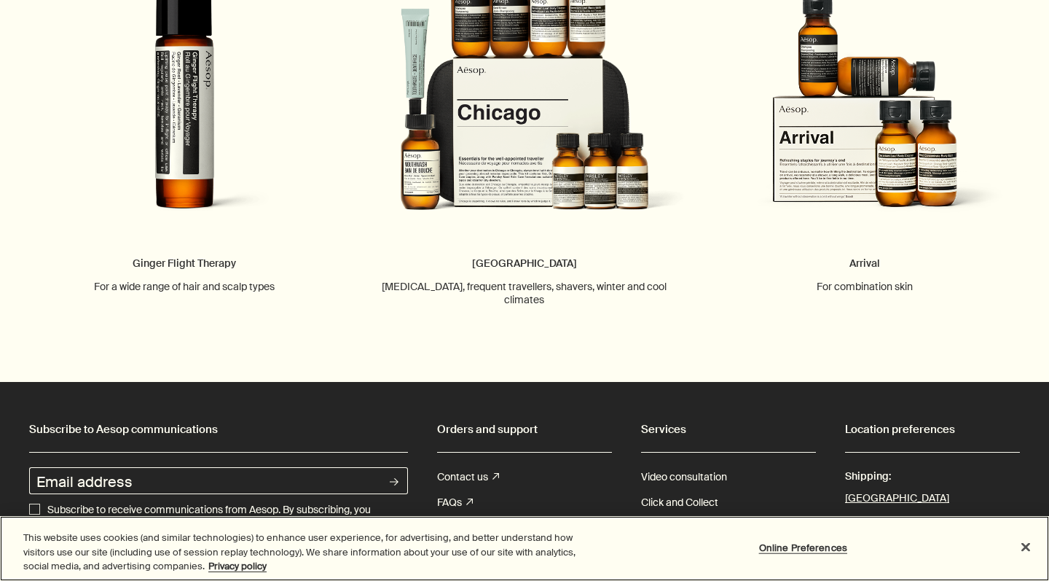
scroll to position [1884, 0]
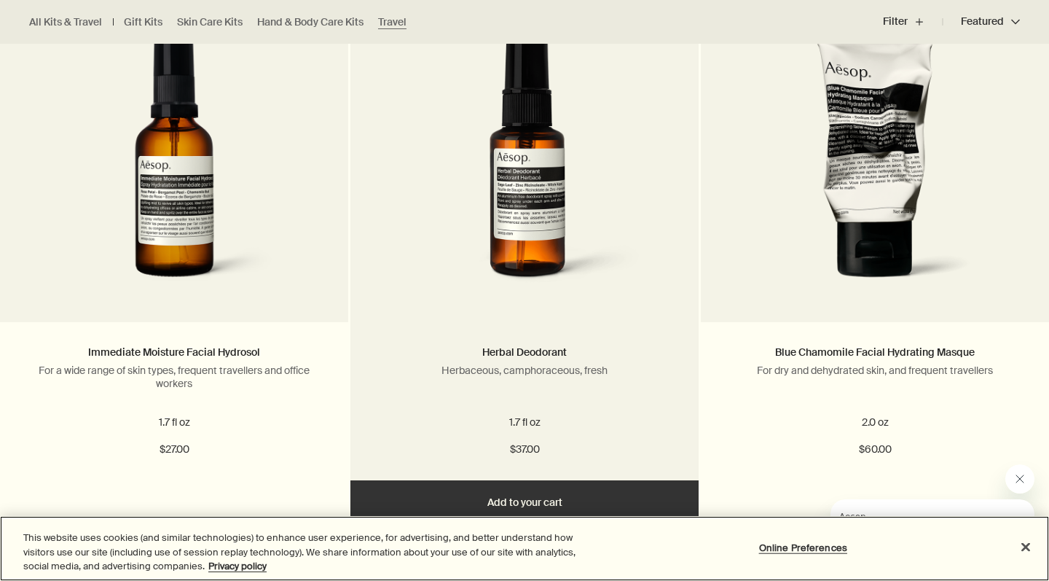
scroll to position [1008, 0]
